Goal: Information Seeking & Learning: Learn about a topic

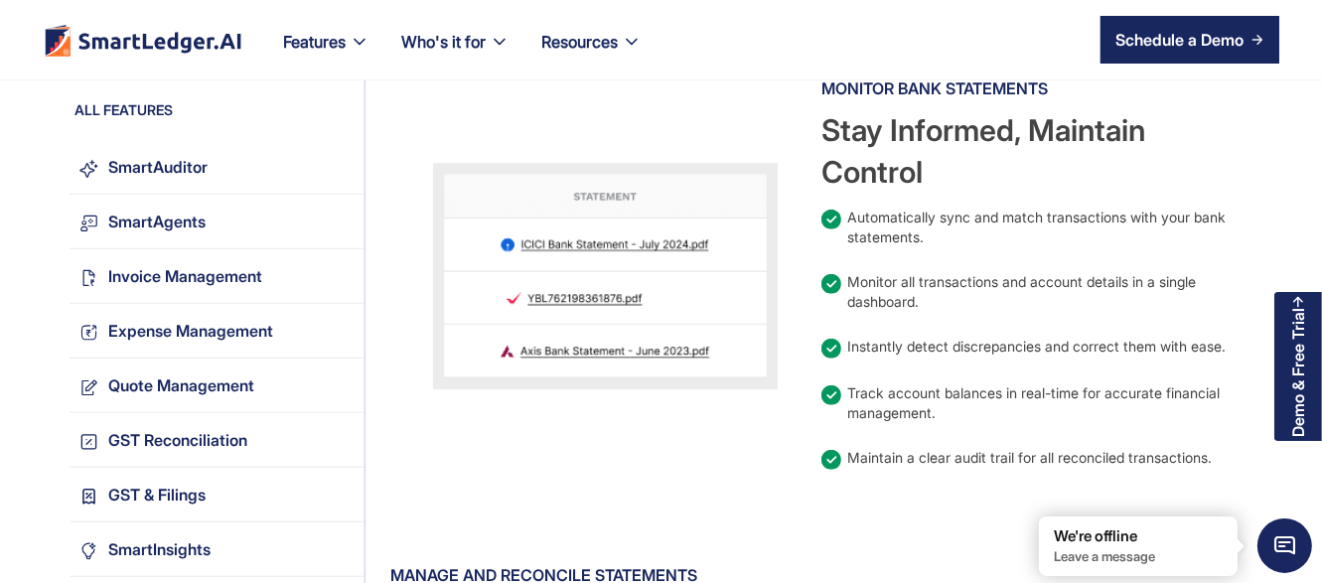
scroll to position [763, 0]
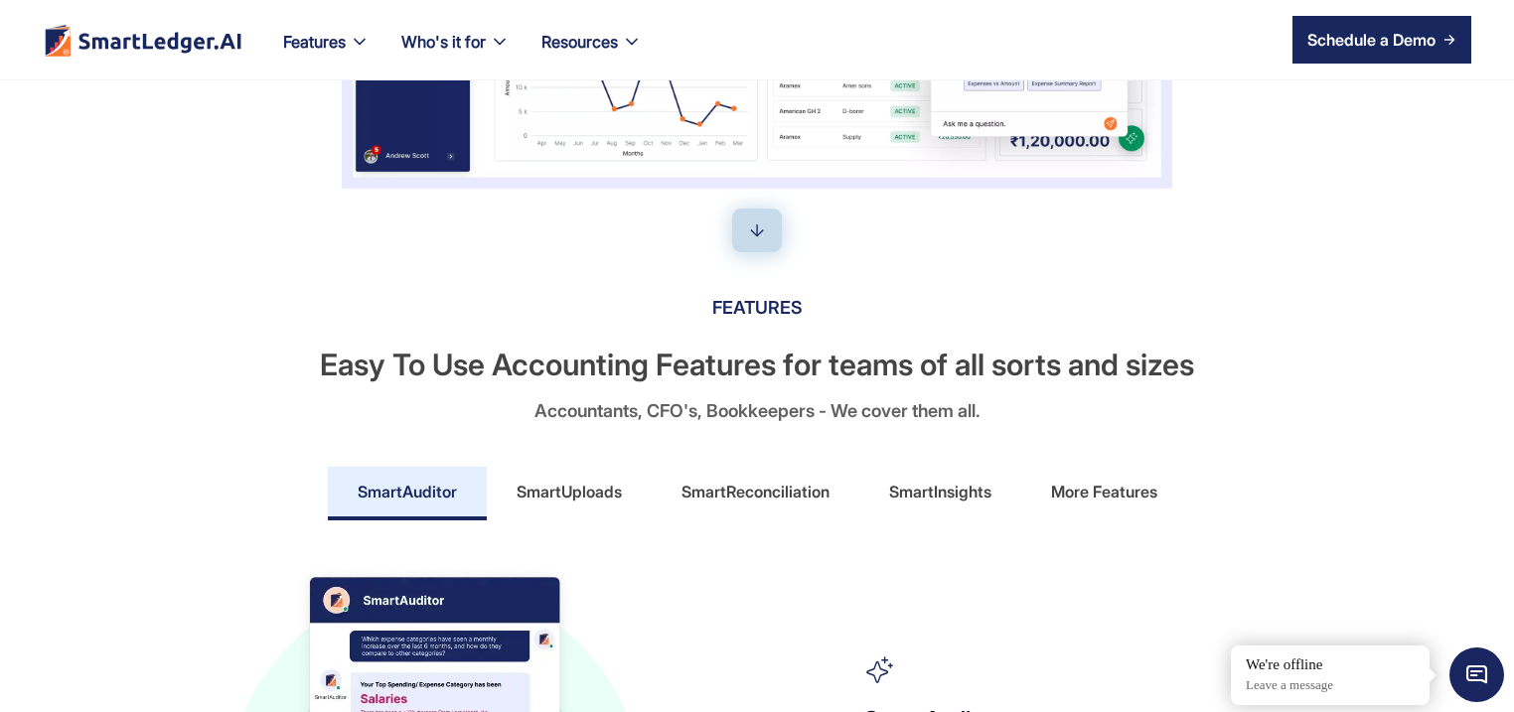
scroll to position [858, 0]
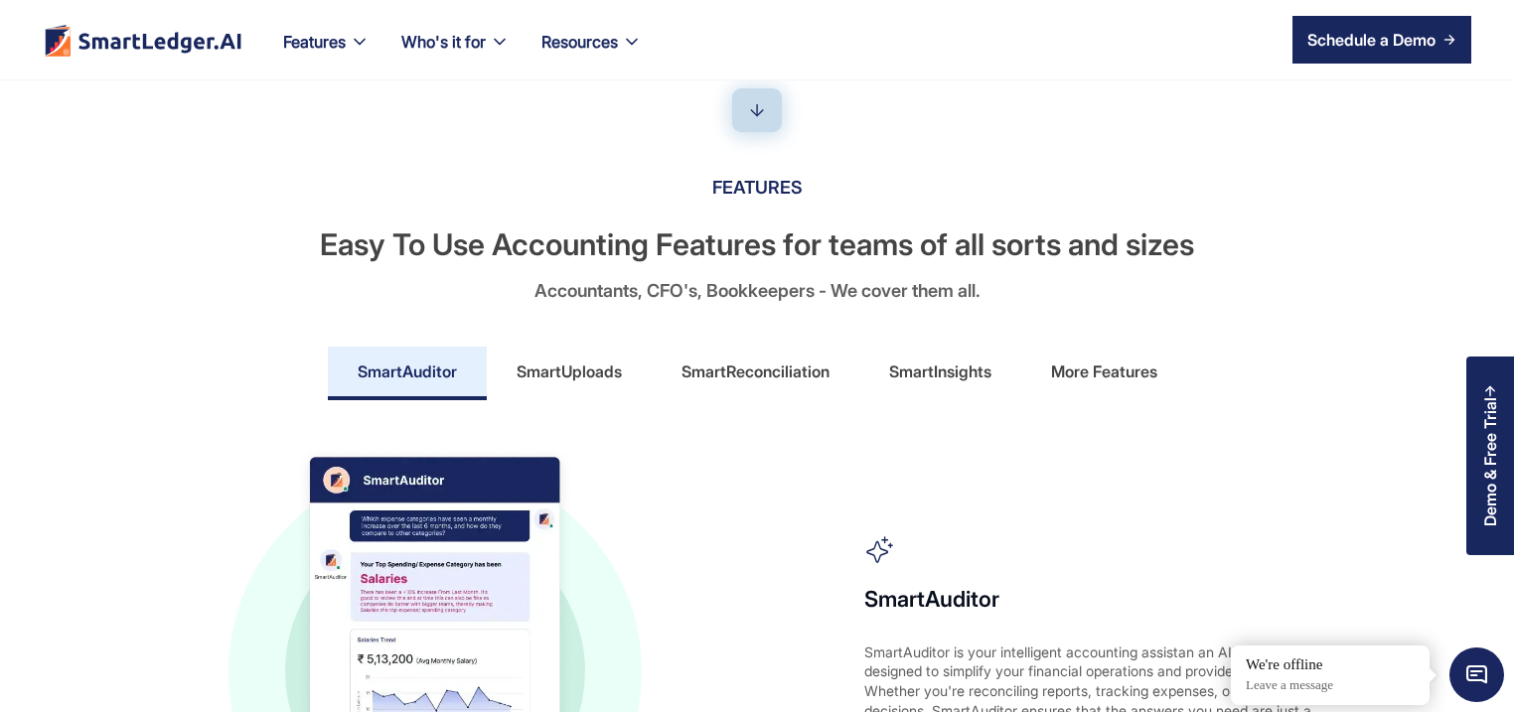
click at [744, 366] on div "SmartReconciliation" at bounding box center [756, 372] width 148 height 32
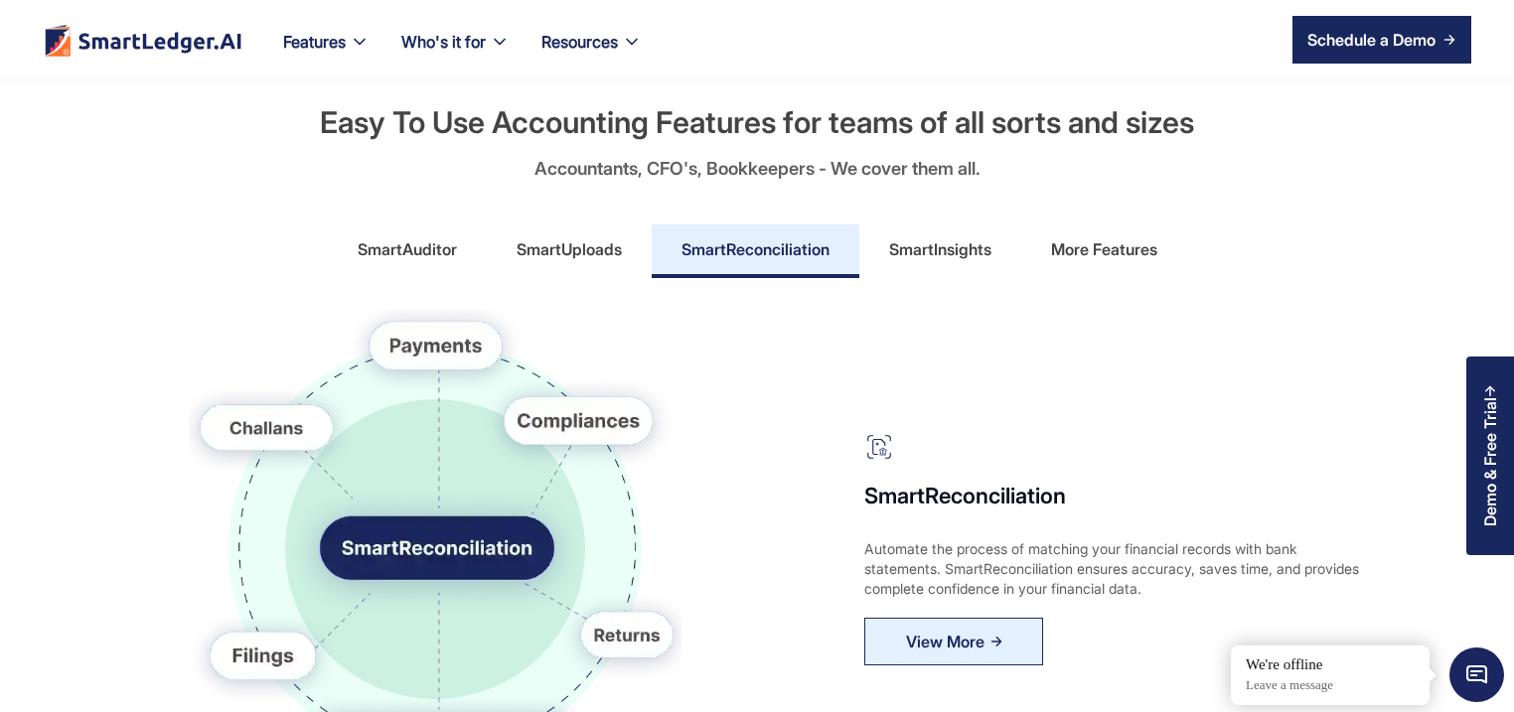
scroll to position [1144, 0]
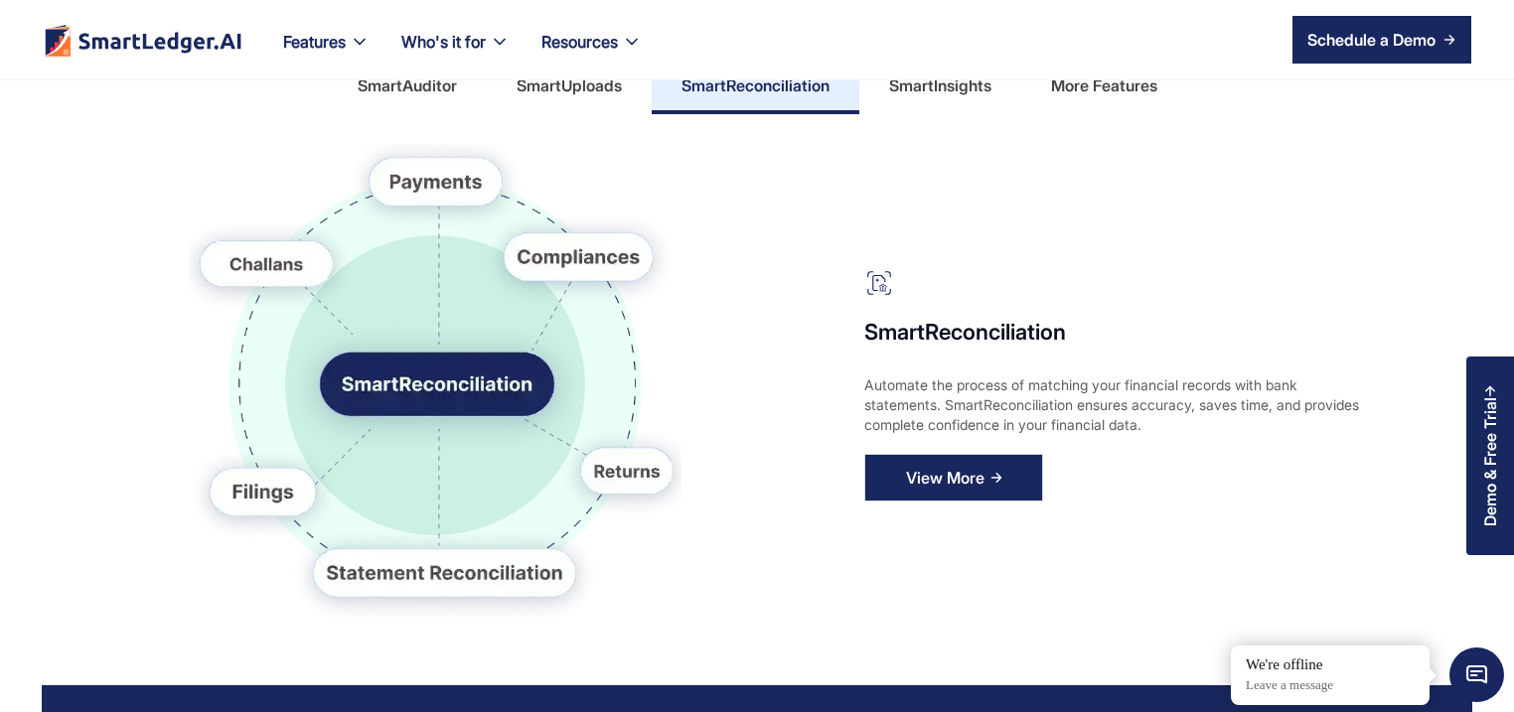
click at [1006, 483] on link "View More" at bounding box center [953, 478] width 179 height 48
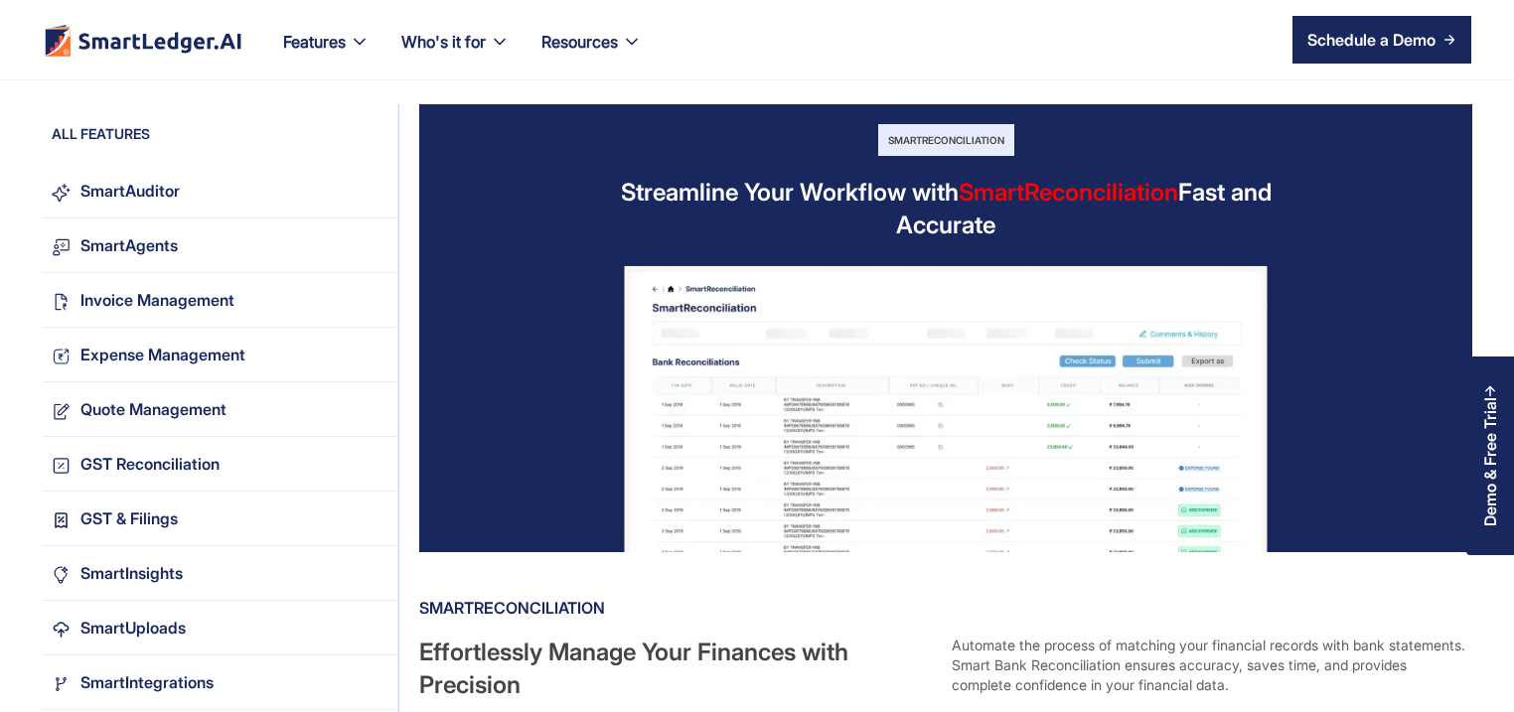
click at [813, 363] on img at bounding box center [946, 401] width 842 height 301
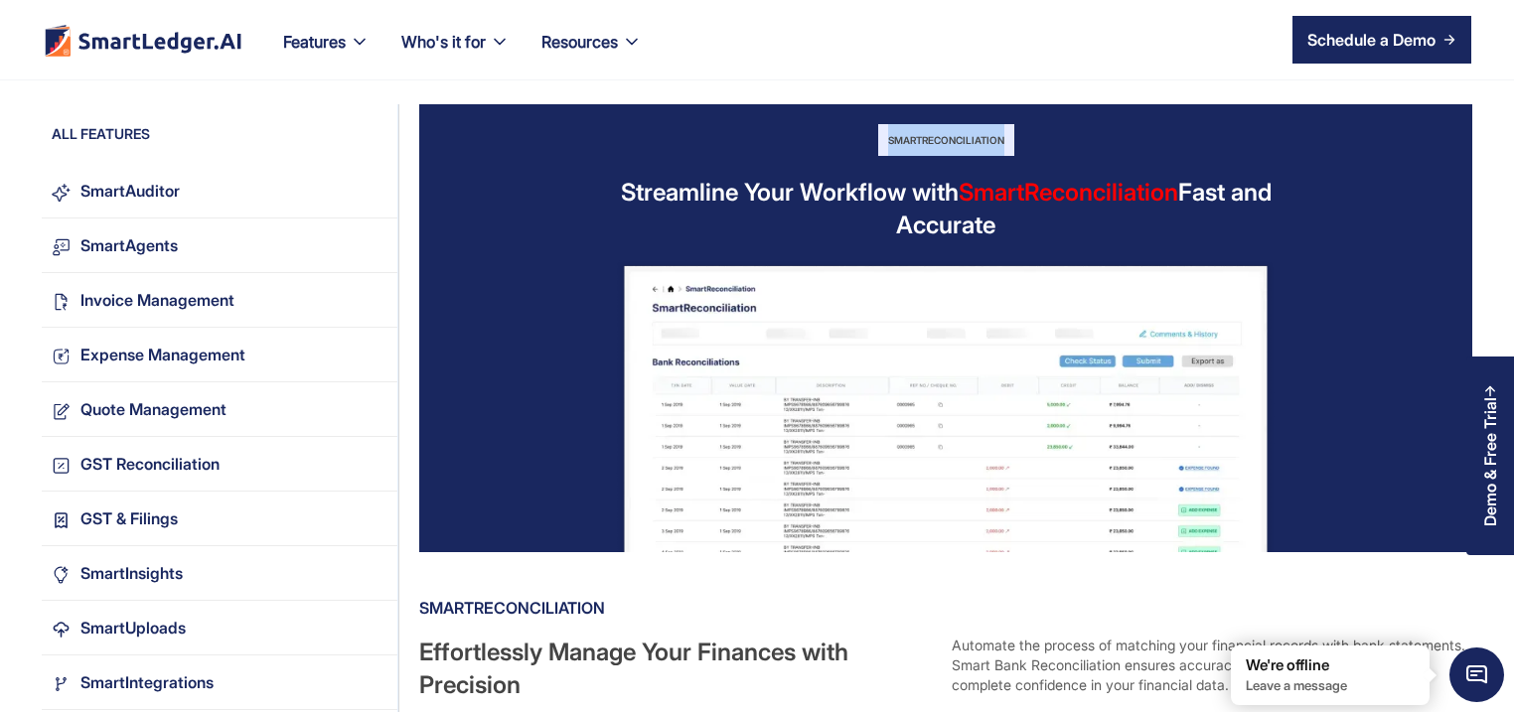
drag, startPoint x: 884, startPoint y: 132, endPoint x: 1006, endPoint y: 151, distance: 123.6
click at [1006, 151] on div "SmartReconciliation" at bounding box center [946, 140] width 136 height 32
click at [1073, 143] on div "SmartReconciliation Streamline Your Workflow with SmartReconciliation Fast and …" at bounding box center [945, 328] width 1053 height 448
click at [1011, 197] on span "SmartReconciliation" at bounding box center [1069, 192] width 220 height 29
drag, startPoint x: 615, startPoint y: 178, endPoint x: 1037, endPoint y: 219, distance: 424.2
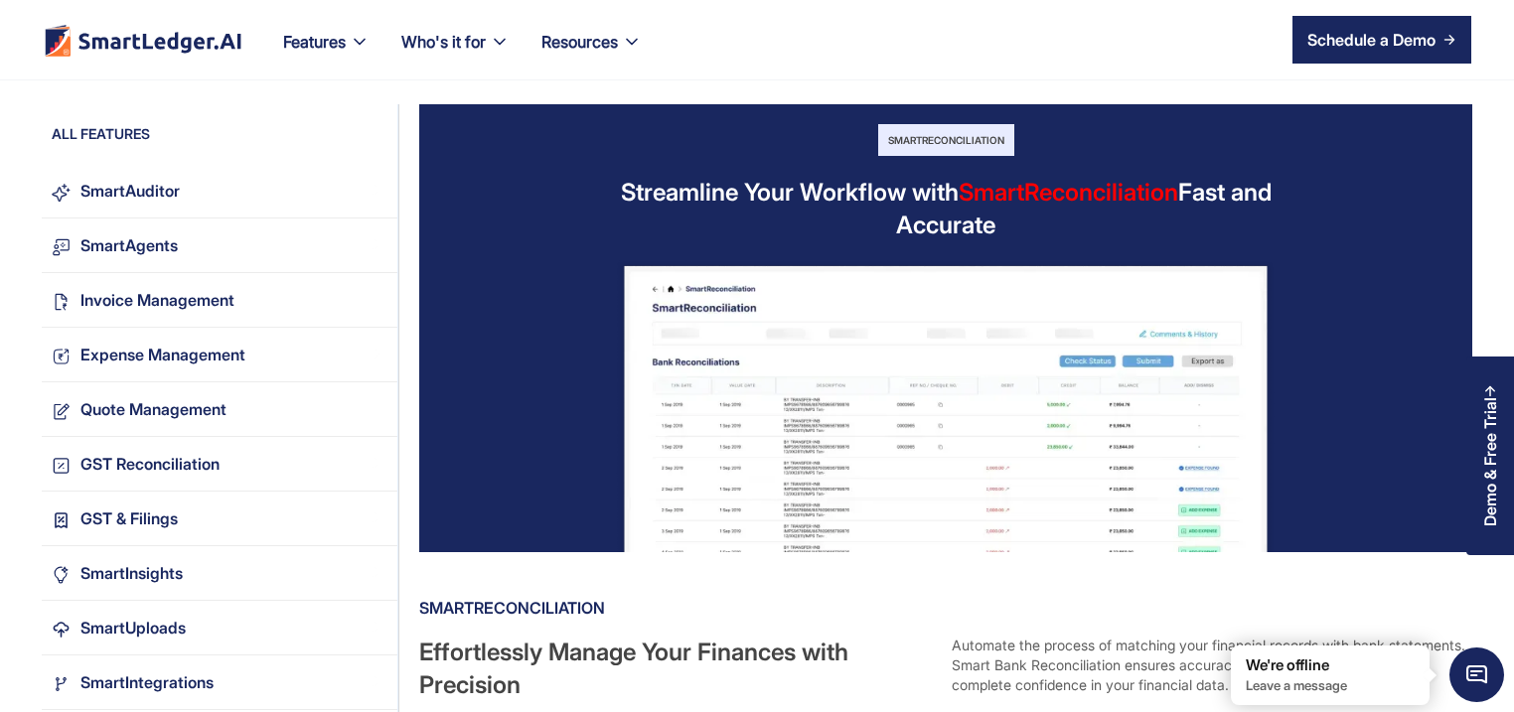
click at [1037, 219] on div "Streamline Your Workflow with SmartReconciliation Fast and Accurate" at bounding box center [945, 209] width 723 height 66
copy div "Streamline Your Workflow with SmartReconciliation Fast and Accurate"
click at [1091, 229] on div "Streamline Your Workflow with SmartReconciliation Fast and Accurate" at bounding box center [945, 209] width 723 height 66
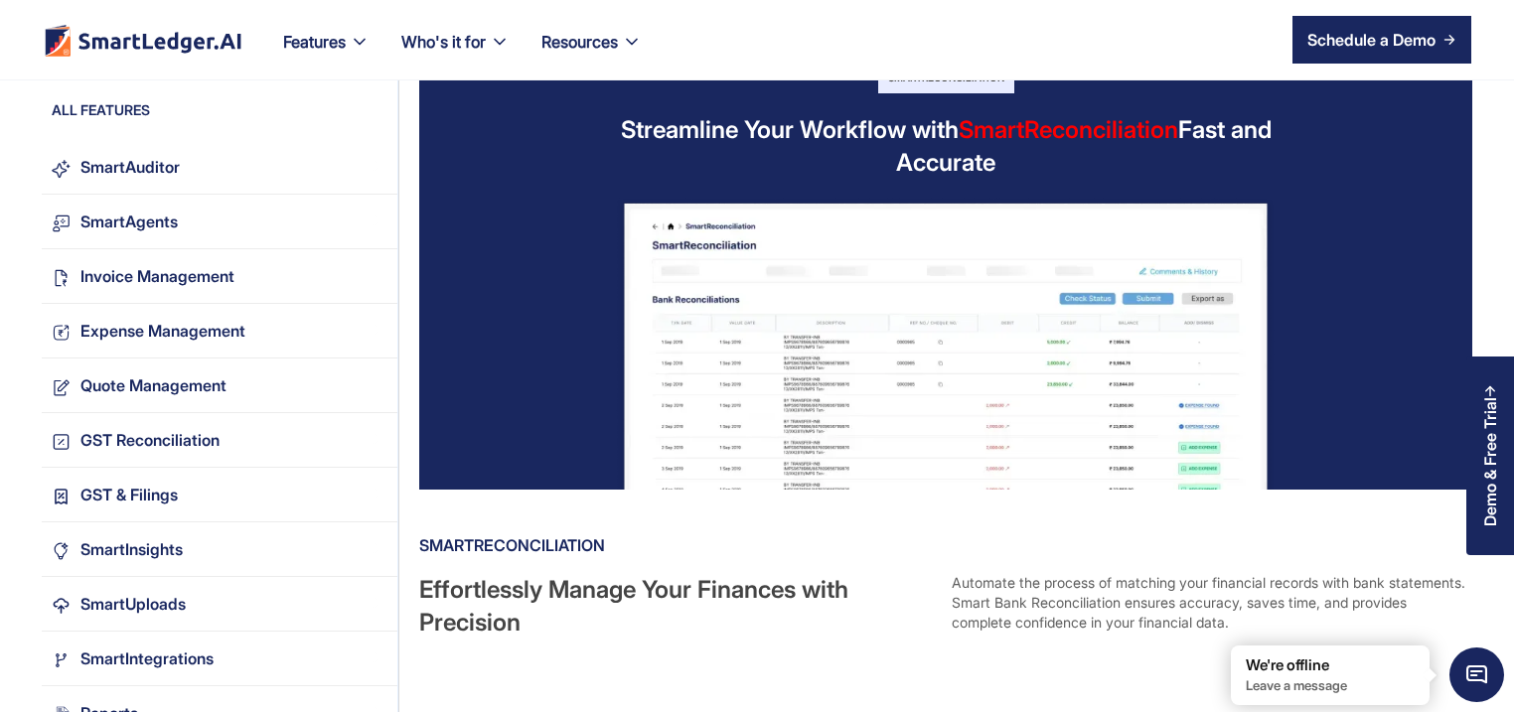
scroll to position [95, 0]
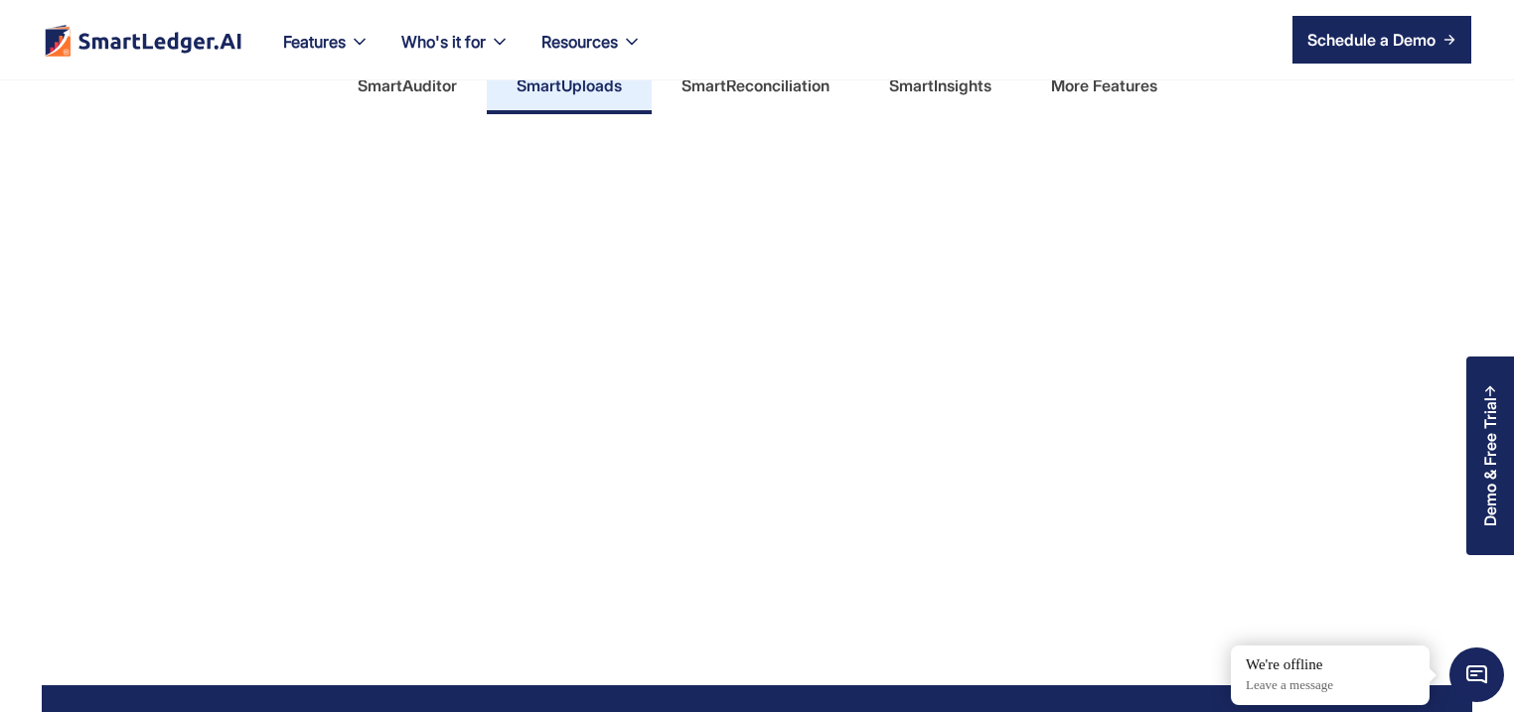
scroll to position [1144, 0]
